Goal: Information Seeking & Learning: Find specific fact

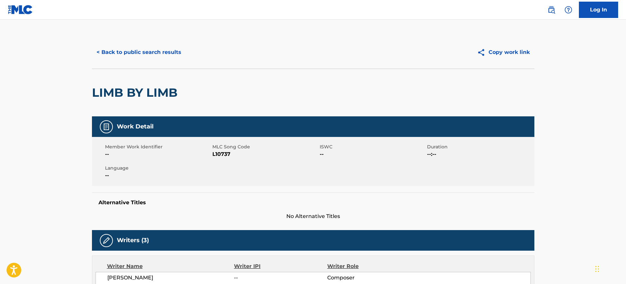
click at [167, 51] on button "< Back to public search results" at bounding box center [139, 52] width 94 height 16
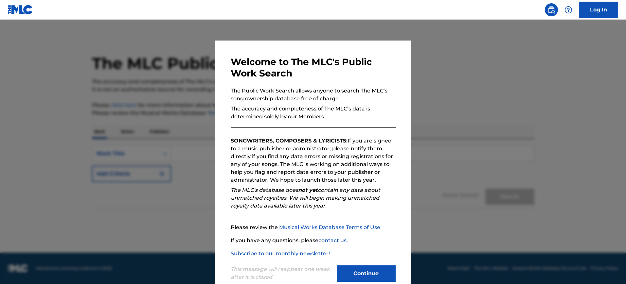
click at [408, 98] on div at bounding box center [313, 162] width 626 height 284
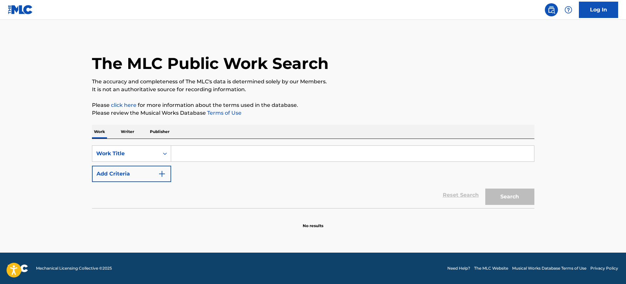
click at [182, 151] on input "Search Form" at bounding box center [352, 154] width 363 height 16
paste input "NONA ARLES TITA"
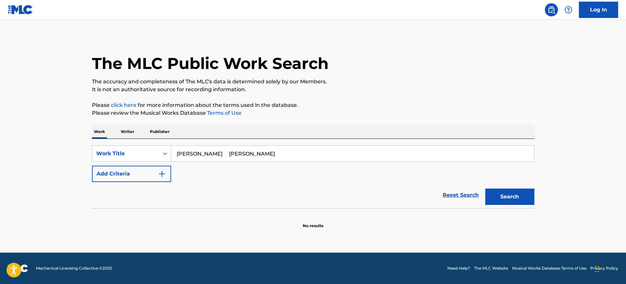
drag, startPoint x: 204, startPoint y: 153, endPoint x: 298, endPoint y: 160, distance: 94.5
click at [298, 160] on input "NONA ARLES TITA" at bounding box center [352, 154] width 363 height 16
drag, startPoint x: 188, startPoint y: 153, endPoint x: 125, endPoint y: 155, distance: 63.8
click at [125, 155] on div "SearchWithCriteria9b12d5ca-3581-47b7-b856-9b87ea67e574 Work Title NONA" at bounding box center [313, 154] width 442 height 16
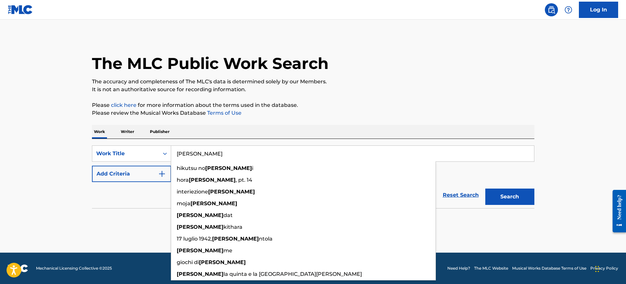
type input "NONA"
click at [151, 171] on button "Add Criteria" at bounding box center [131, 174] width 79 height 16
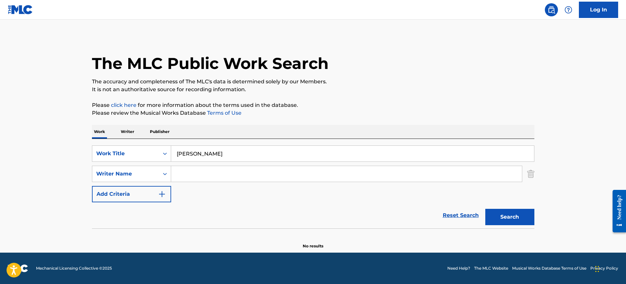
click at [185, 171] on input "Search Form" at bounding box center [346, 174] width 351 height 16
paste input "NONA ARLES TITA"
drag, startPoint x: 230, startPoint y: 174, endPoint x: 26, endPoint y: 157, distance: 203.9
click at [30, 159] on main "The MLC Public Work Search The accuracy and completeness of The MLC's data is d…" at bounding box center [313, 136] width 626 height 233
type input "TITA"
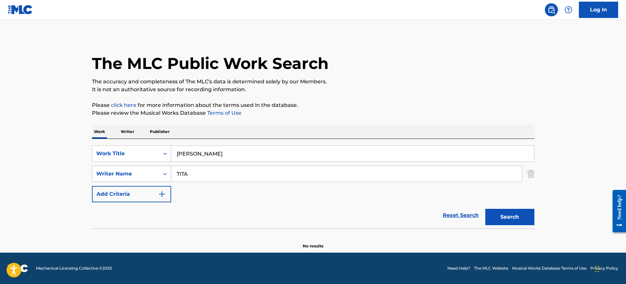
click at [485, 209] on button "Search" at bounding box center [509, 217] width 49 height 16
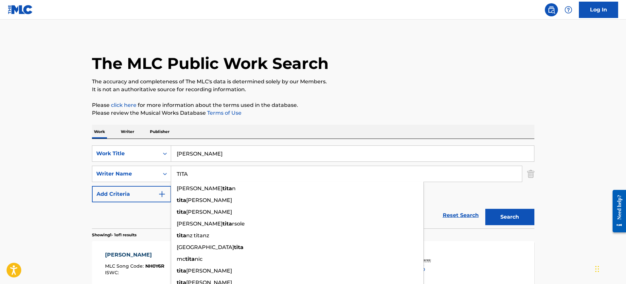
click at [389, 96] on div "The MLC Public Work Search The accuracy and completeness of The MLC's data is d…" at bounding box center [313, 178] width 458 height 285
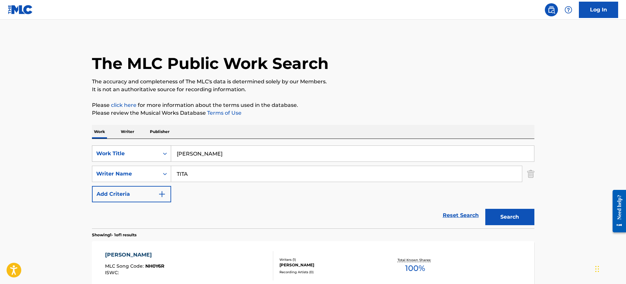
drag, startPoint x: 203, startPoint y: 154, endPoint x: 115, endPoint y: 158, distance: 87.1
click at [116, 158] on div "SearchWithCriteria9b12d5ca-3581-47b7-b856-9b87ea67e574 Work Title NONA" at bounding box center [313, 154] width 442 height 16
paste input "EPIC CINEMATIC KOROLKOV OLEG"
type input "EPIC CINEMATIC KOROLKOV OLEG"
drag, startPoint x: 211, startPoint y: 179, endPoint x: 143, endPoint y: 177, distance: 68.7
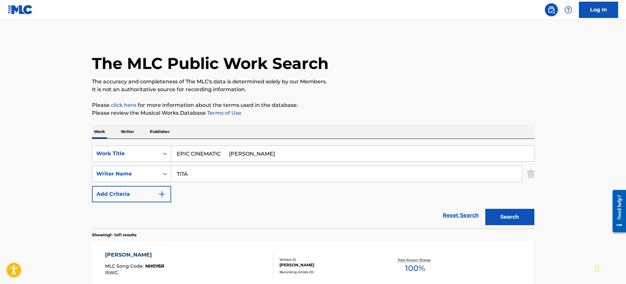
click at [143, 177] on div "SearchWithCriteria7a165815-869b-4113-be23-e833e5d393f5 Writer Name TITA" at bounding box center [313, 174] width 442 height 16
paste input "EPIC CINEMATIC KOROLKOV OLEG"
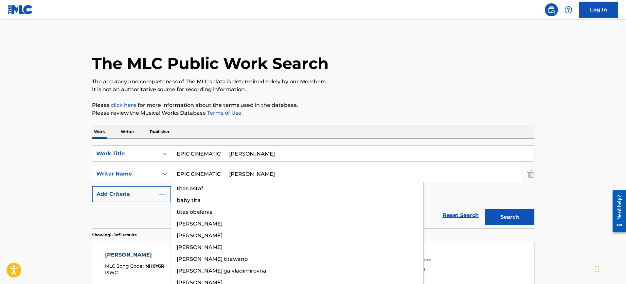
type input "EPIC CINEMATIC KOROLKOV OLEG"
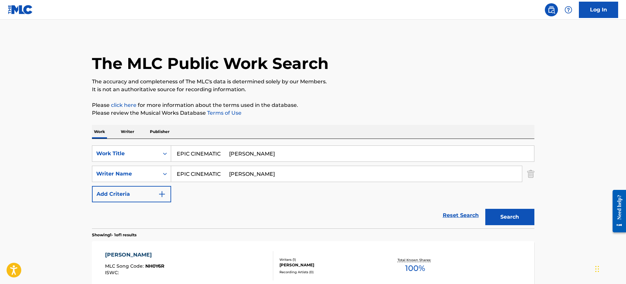
drag, startPoint x: 222, startPoint y: 153, endPoint x: 281, endPoint y: 152, distance: 58.6
click at [281, 152] on input "EPIC CINEMATIC KOROLKOV OLEG" at bounding box center [352, 154] width 363 height 16
type input "EPIC CINEMATIC"
click at [367, 105] on p "Please click here for more information about the terms used in the database." at bounding box center [313, 105] width 442 height 8
drag, startPoint x: 255, startPoint y: 175, endPoint x: 125, endPoint y: 183, distance: 130.1
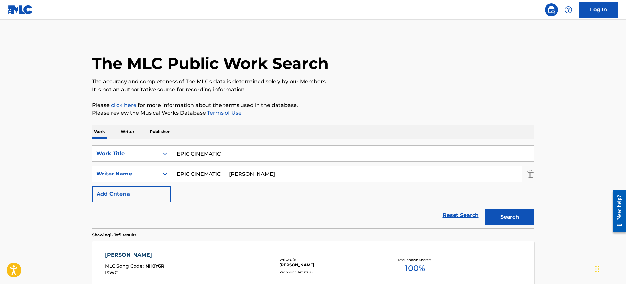
click at [125, 183] on div "SearchWithCriteria9b12d5ca-3581-47b7-b856-9b87ea67e574 Work Title EPIC CINEMATI…" at bounding box center [313, 174] width 442 height 57
type input "OLEG"
click at [485, 209] on button "Search" at bounding box center [509, 217] width 49 height 16
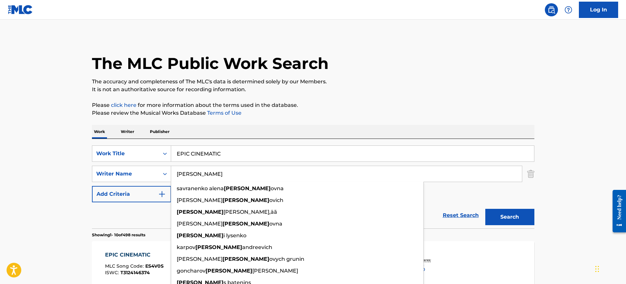
click at [419, 105] on p "Please click here for more information about the terms used in the database." at bounding box center [313, 105] width 442 height 8
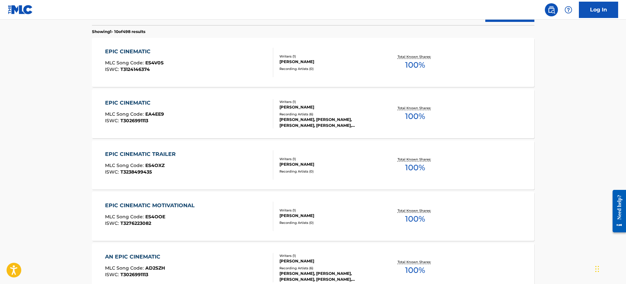
scroll to position [204, 0]
